Goal: Task Accomplishment & Management: Manage account settings

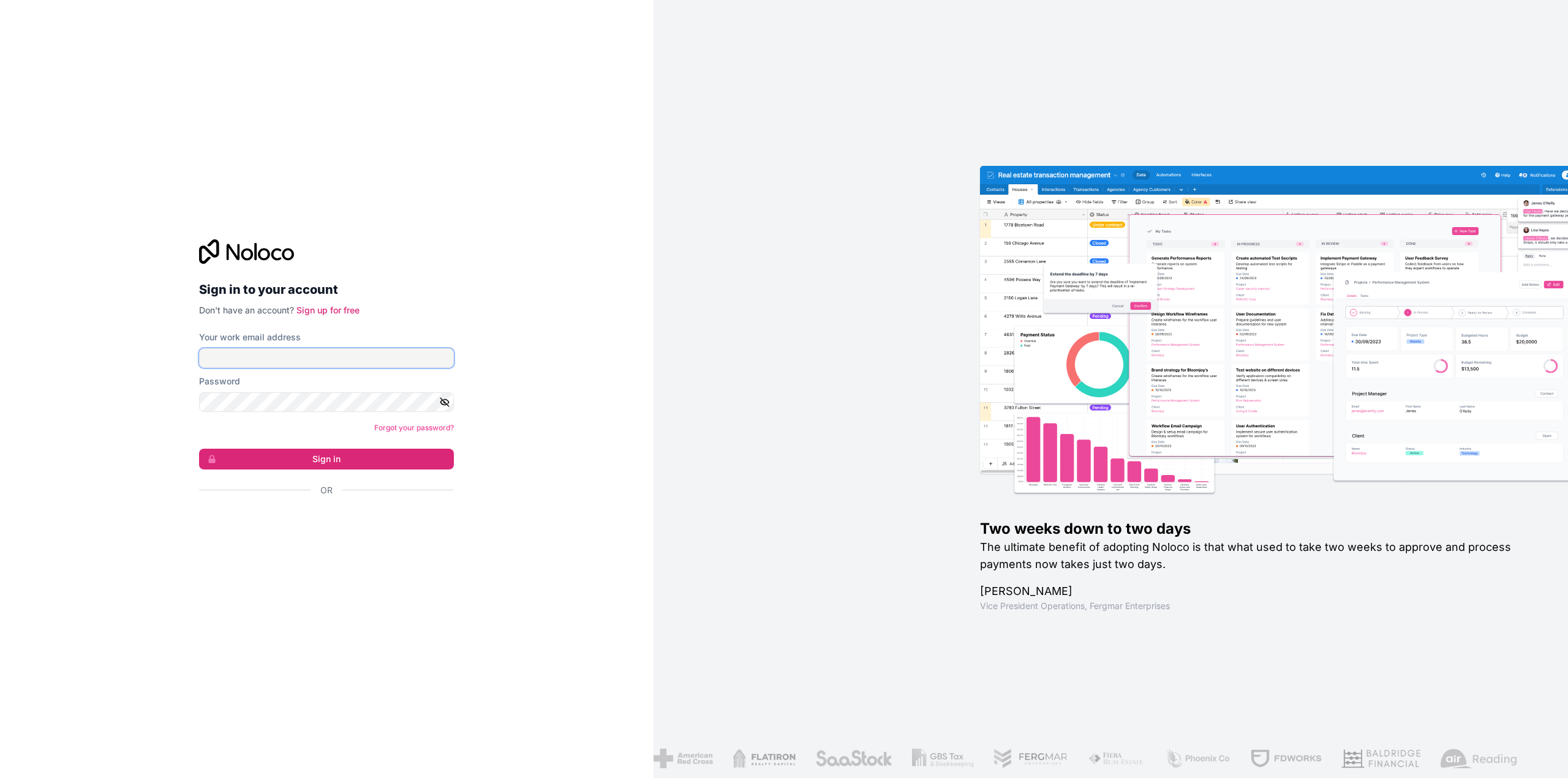
click at [305, 358] on input "Your work email address" at bounding box center [326, 358] width 255 height 20
type input "[PERSON_NAME][EMAIL_ADDRESS][DOMAIN_NAME]"
click at [447, 403] on icon "button" at bounding box center [445, 402] width 11 height 11
click at [327, 460] on button "Sign in" at bounding box center [326, 459] width 255 height 21
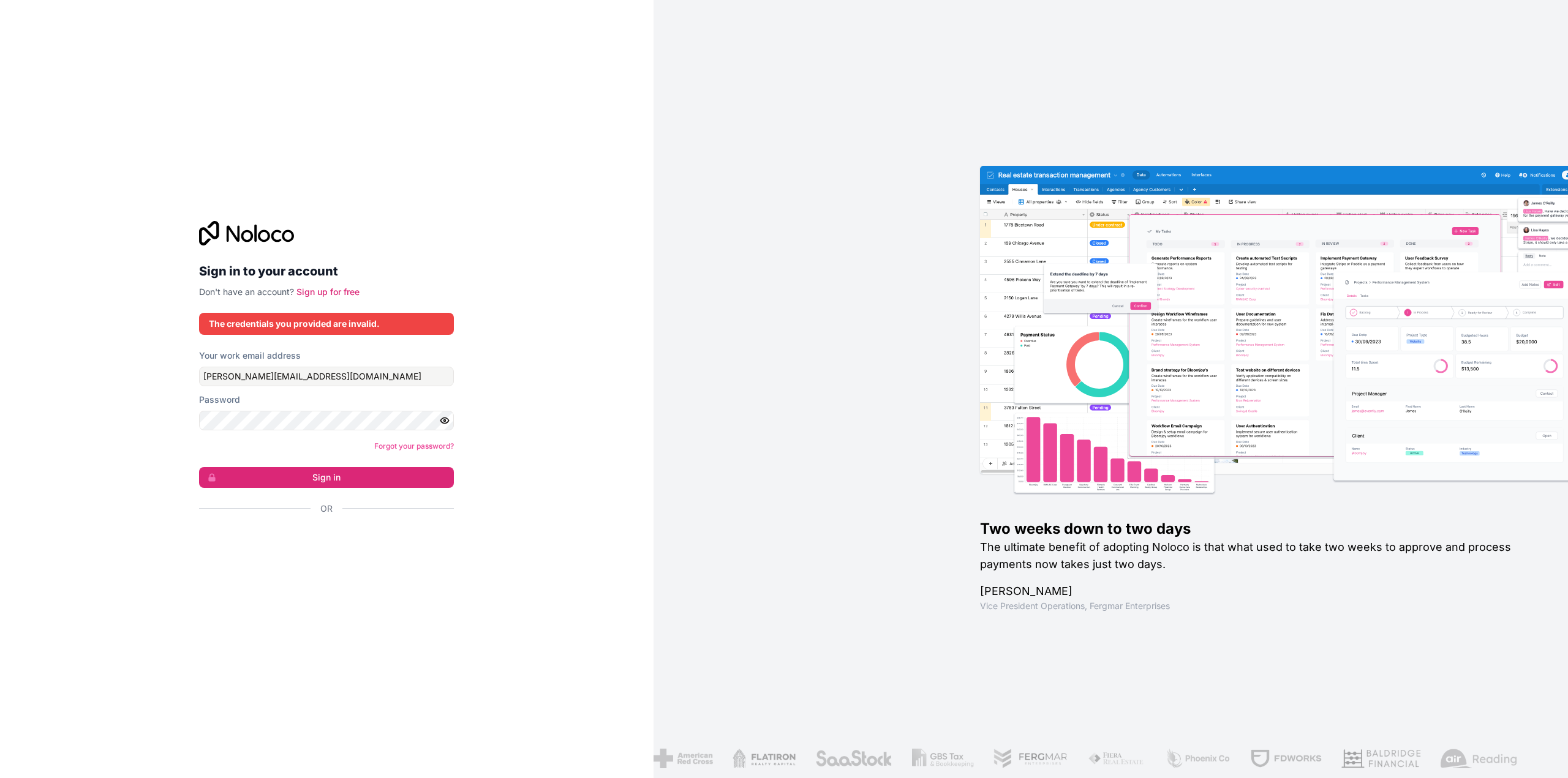
click at [808, 275] on div "Two weeks down to two days The ultimate benefit of adopting Noloco is that what…" at bounding box center [1110, 389] width 915 height 778
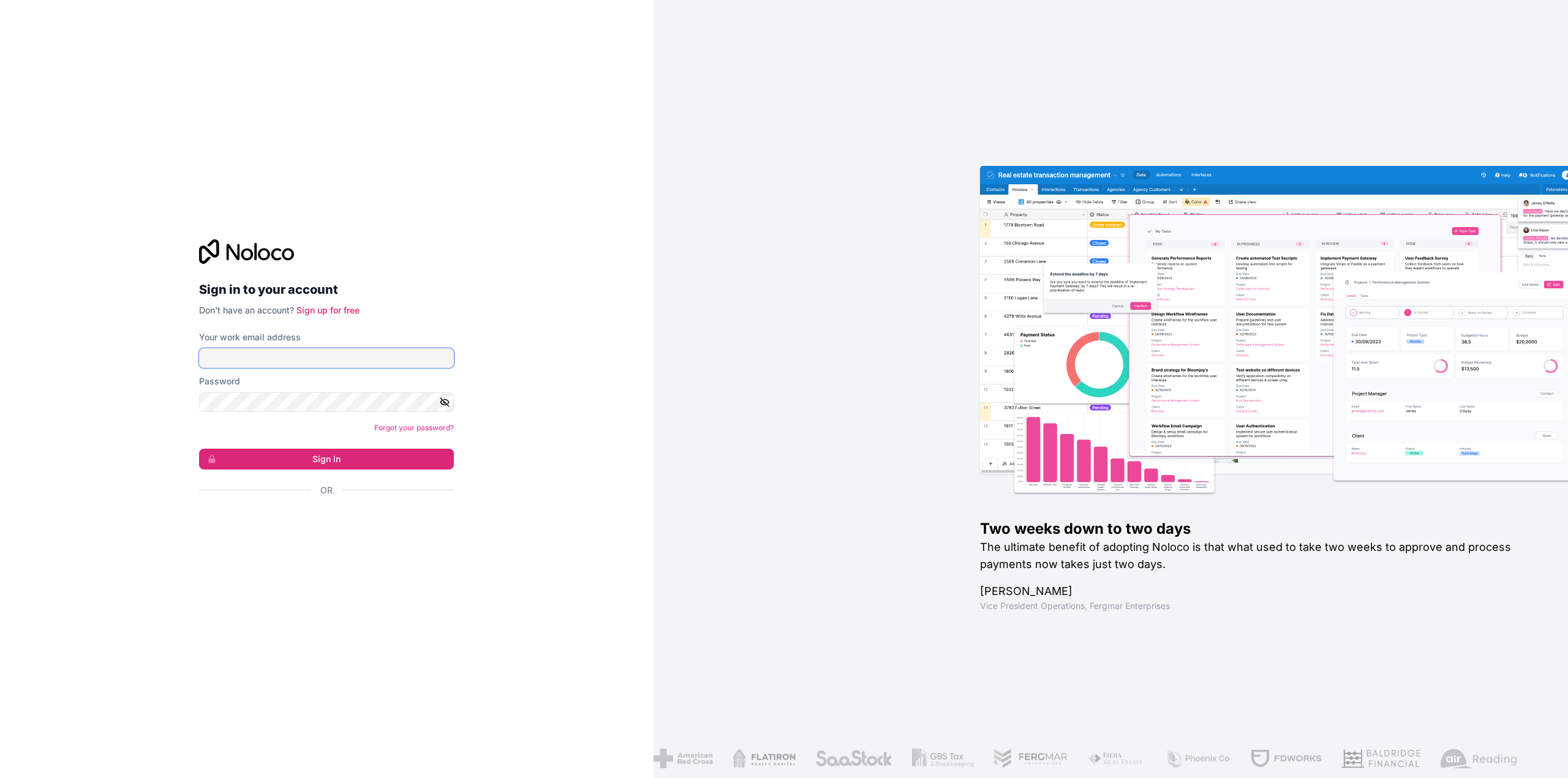
click at [326, 353] on input "Your work email address" at bounding box center [326, 358] width 255 height 20
type input "[PERSON_NAME][EMAIL_ADDRESS][DOMAIN_NAME]"
click at [446, 403] on icon "button" at bounding box center [445, 402] width 11 height 11
click at [297, 464] on button "Sign in" at bounding box center [326, 459] width 255 height 21
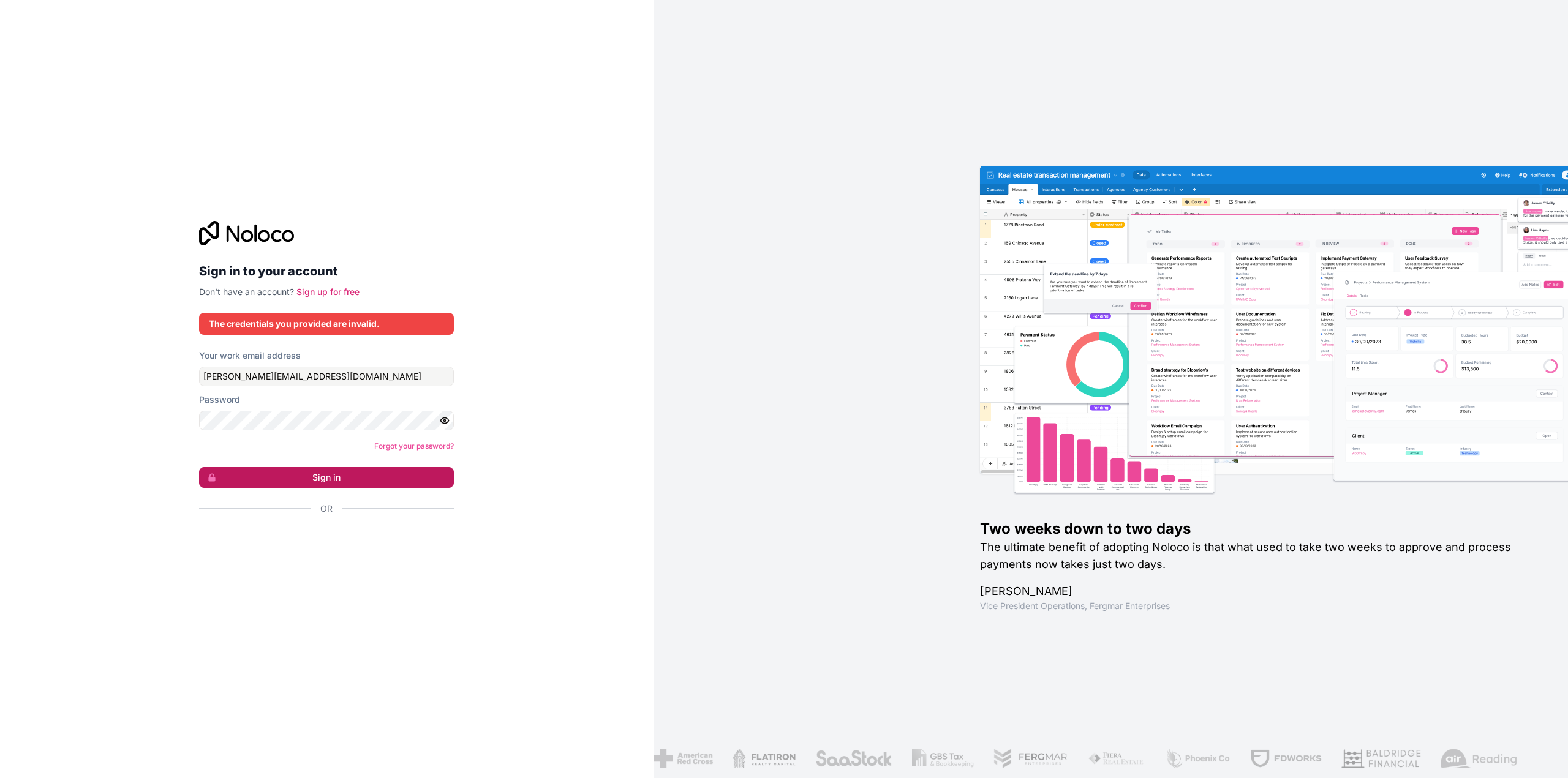
click at [299, 473] on button "Sign in" at bounding box center [326, 477] width 255 height 21
click at [344, 477] on button "Sign in" at bounding box center [326, 477] width 255 height 21
click at [268, 477] on button "Sign in" at bounding box center [326, 477] width 255 height 21
click at [492, 505] on div "Sign in to your account Don't have an account? Sign up for free The credentials…" at bounding box center [326, 389] width 653 height 778
click at [396, 472] on button "Sign in" at bounding box center [326, 477] width 255 height 21
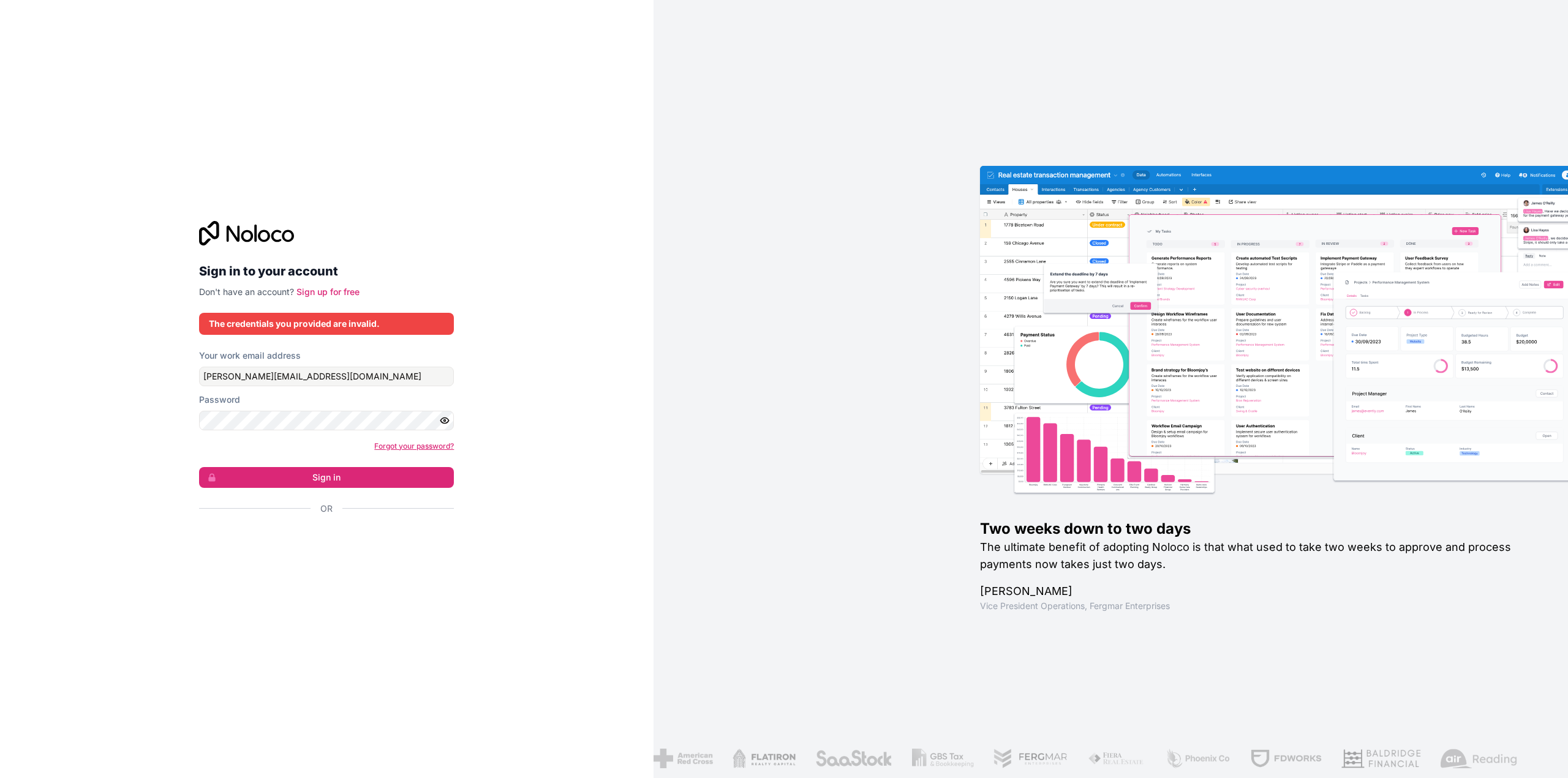
click at [425, 447] on link "Forgot your password?" at bounding box center [414, 446] width 80 height 9
